Goal: Information Seeking & Learning: Learn about a topic

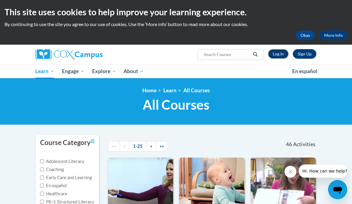
click at [276, 53] on link "Log In" at bounding box center [278, 54] width 21 height 10
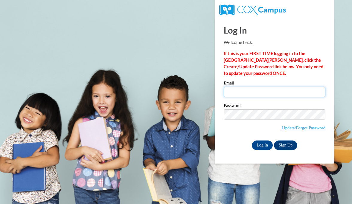
click at [242, 91] on input "Email" at bounding box center [275, 92] width 102 height 10
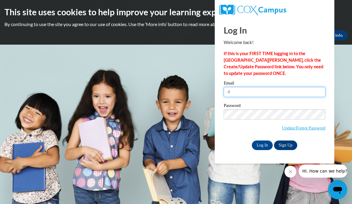
type input "[EMAIL_ADDRESS][DOMAIN_NAME]"
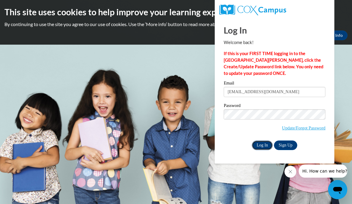
click at [260, 145] on input "Log In" at bounding box center [262, 145] width 21 height 10
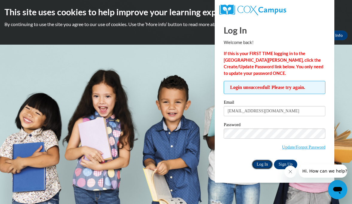
click at [259, 164] on input "Log In" at bounding box center [262, 165] width 21 height 10
click at [297, 147] on link "Update/Forgot Password" at bounding box center [303, 147] width 43 height 5
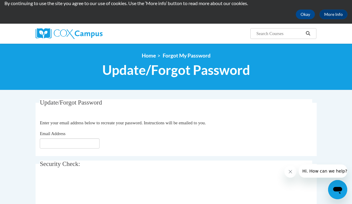
scroll to position [22, 0]
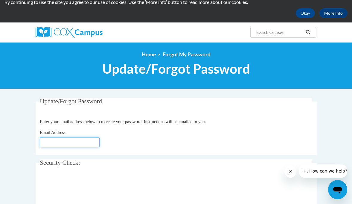
click at [80, 142] on input "Email Address" at bounding box center [70, 142] width 60 height 10
type input "dawnmerry@rsu50.org"
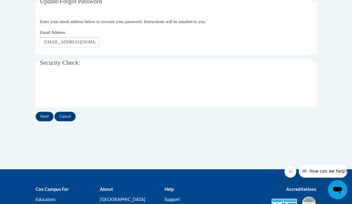
scroll to position [123, 0]
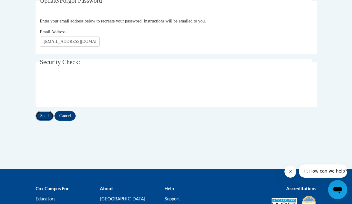
click at [46, 118] on input "Send" at bounding box center [45, 116] width 18 height 10
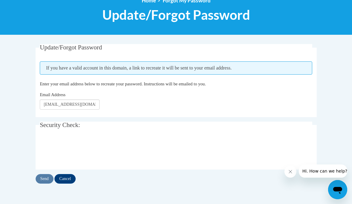
scroll to position [79, 0]
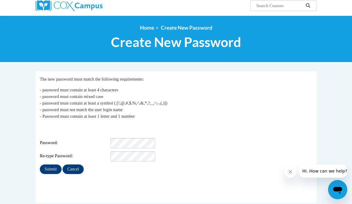
scroll to position [49, 0]
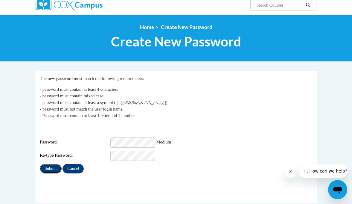
click at [50, 166] on input "Submit" at bounding box center [51, 169] width 22 height 10
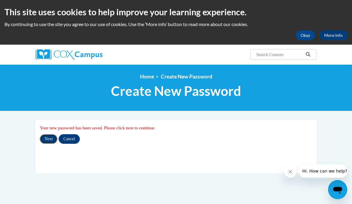
click at [48, 140] on input "Next" at bounding box center [49, 139] width 18 height 10
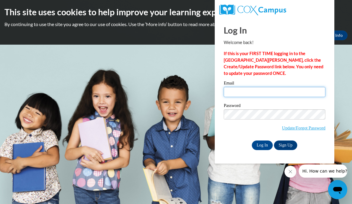
click at [249, 94] on input "Email" at bounding box center [275, 92] width 102 height 10
type input "dawnmerry@rsu50.org"
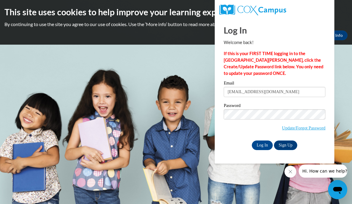
click at [222, 145] on div "Please enter your email! Please enter your password! Email dawnmerry@rsu50.org …" at bounding box center [274, 115] width 111 height 69
click at [259, 145] on input "Log In" at bounding box center [262, 145] width 21 height 10
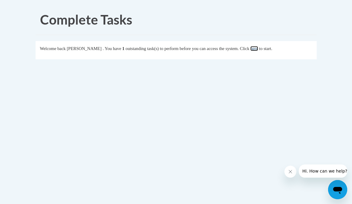
click at [258, 49] on link "here" at bounding box center [254, 48] width 7 height 5
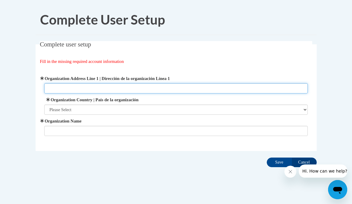
click at [167, 89] on input "Organization Address Line 1 | Dirección de la organización Línea 1" at bounding box center [176, 88] width 264 height 10
type input "922 dyer brook rd"
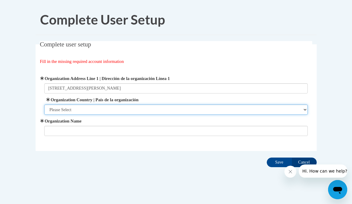
click at [166, 109] on select "Please Select United States | Estados Unidos Outside of the United States | Fue…" at bounding box center [176, 109] width 264 height 10
select select "ad49bcad-a171-4b2e-b99c-48b446064914"
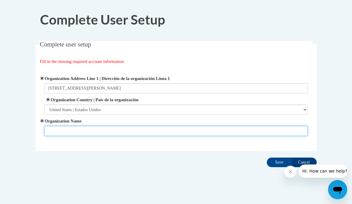
click at [133, 131] on input "Organization Name" at bounding box center [176, 131] width 264 height 10
type input "rsu 50"
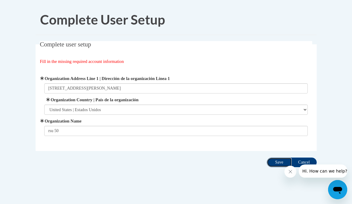
click at [275, 162] on input "Save" at bounding box center [279, 162] width 25 height 10
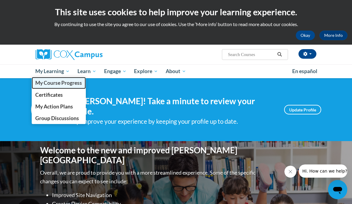
click at [51, 83] on span "My Course Progress" at bounding box center [58, 83] width 47 height 6
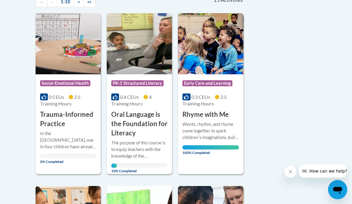
scroll to position [145, 0]
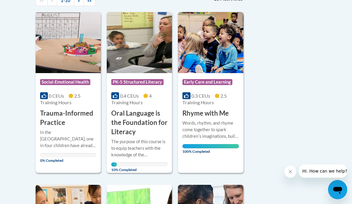
click at [60, 117] on h3 "Trauma-Informed Practice" at bounding box center [68, 118] width 56 height 19
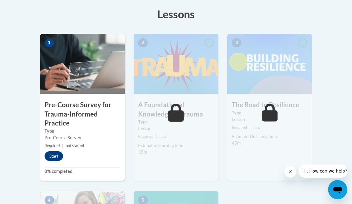
scroll to position [170, 0]
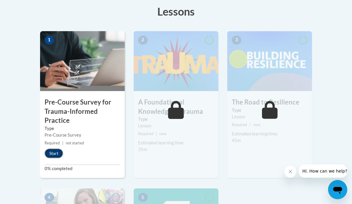
click at [52, 153] on button "Start" at bounding box center [54, 153] width 19 height 10
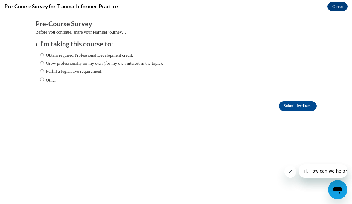
scroll to position [0, 0]
click at [42, 63] on input "Grow professionally on my own (for my own interest in the topic)." at bounding box center [42, 63] width 4 height 7
radio input "true"
click at [287, 107] on input "Submit feedback" at bounding box center [298, 106] width 38 height 10
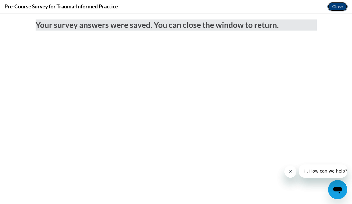
click at [335, 7] on button "Close" at bounding box center [338, 7] width 20 height 10
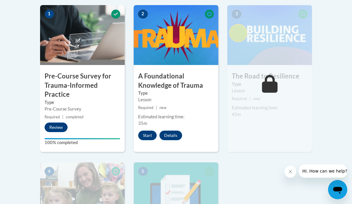
scroll to position [198, 0]
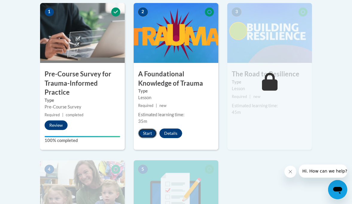
click at [146, 134] on button "Start" at bounding box center [147, 133] width 19 height 10
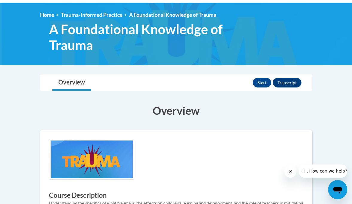
scroll to position [77, 0]
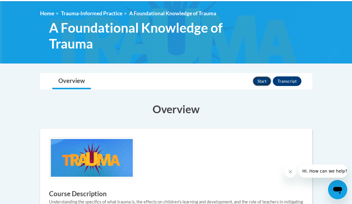
click at [260, 80] on button "Start" at bounding box center [262, 81] width 19 height 10
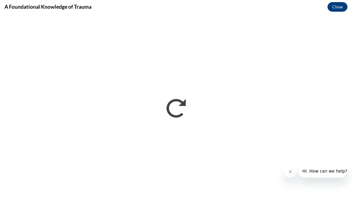
scroll to position [0, 0]
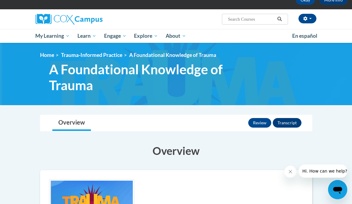
scroll to position [42, 0]
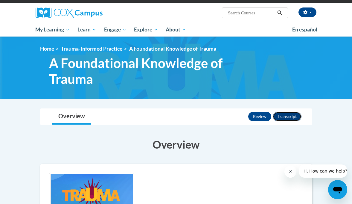
click at [291, 117] on button "Transcript" at bounding box center [287, 117] width 29 height 10
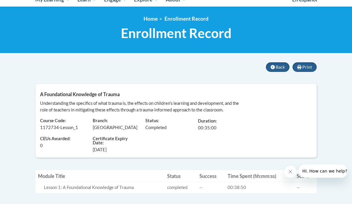
scroll to position [71, 0]
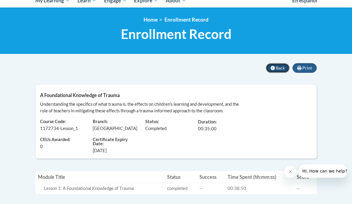
click at [276, 68] on span "Back" at bounding box center [280, 67] width 9 height 5
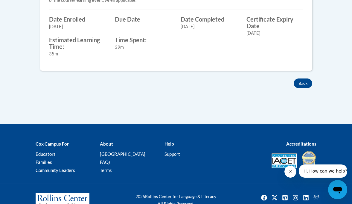
scroll to position [324, 0]
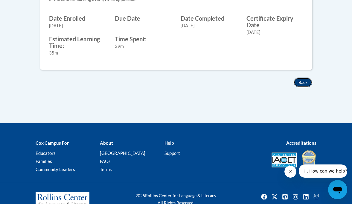
click at [301, 82] on button "Back" at bounding box center [303, 83] width 19 height 10
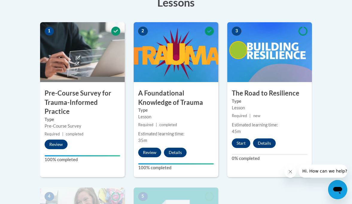
scroll to position [179, 0]
click at [242, 143] on button "Start" at bounding box center [241, 143] width 19 height 10
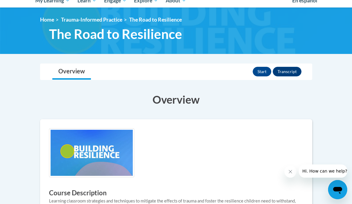
scroll to position [78, 0]
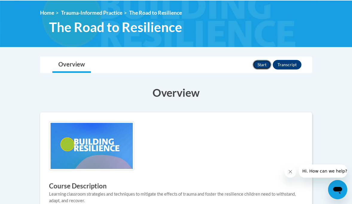
click at [263, 64] on button "Start" at bounding box center [262, 65] width 19 height 10
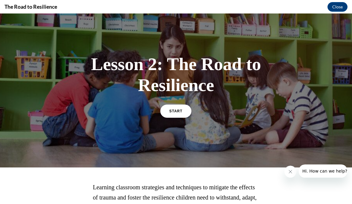
scroll to position [10, 0]
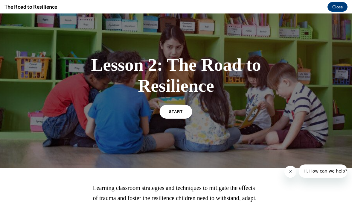
click at [170, 115] on link "START" at bounding box center [176, 111] width 33 height 14
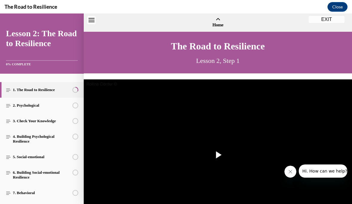
scroll to position [18, 0]
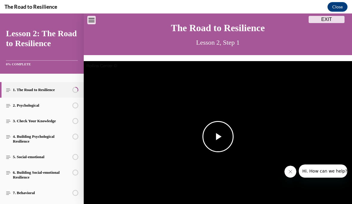
click at [218, 137] on span "Video player" at bounding box center [218, 137] width 0 height 0
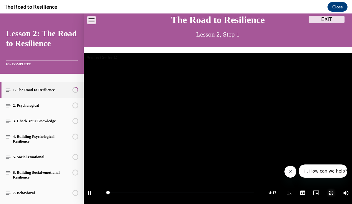
click at [332, 193] on span "Video player" at bounding box center [331, 193] width 12 height 0
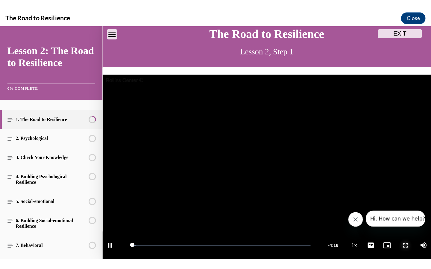
scroll to position [0, 0]
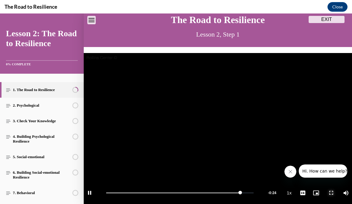
click at [333, 193] on span "Video player" at bounding box center [331, 193] width 12 height 0
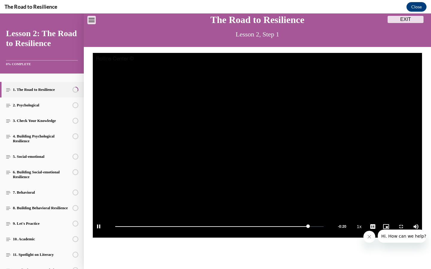
click at [231, 170] on video "Video player" at bounding box center [257, 145] width 329 height 185
